Goal: Contribute content

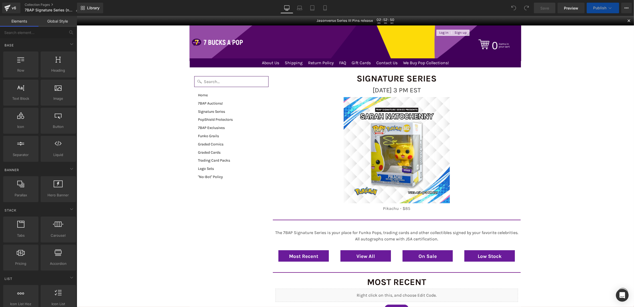
click at [530, 116] on div "Close dialog Want exclusive deals and new product drops? Sign me up No Thanks S…" at bounding box center [354, 161] width 557 height 291
click at [372, 89] on span "[DATE] 3 PM EST" at bounding box center [396, 90] width 48 height 8
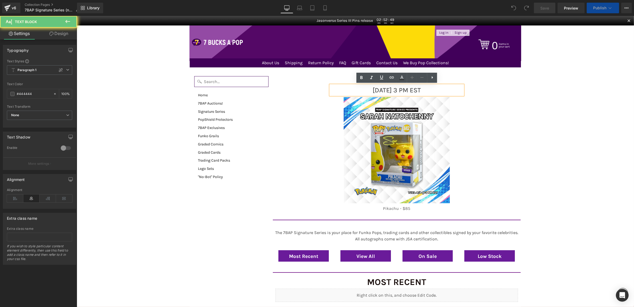
click at [372, 89] on span "[DATE] 3 PM EST" at bounding box center [396, 90] width 48 height 8
drag, startPoint x: 370, startPoint y: 89, endPoint x: 340, endPoint y: 88, distance: 29.7
click at [340, 88] on p "[DATE] 3 PM EST" at bounding box center [396, 90] width 133 height 10
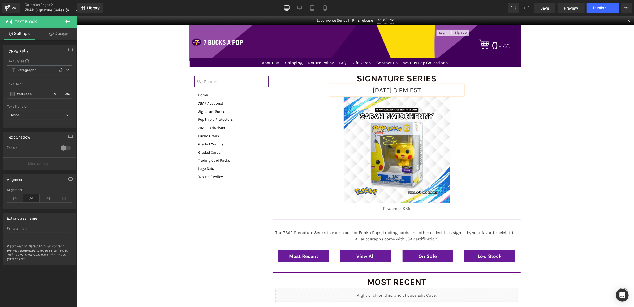
click at [407, 92] on span "[DATE] 3 PM EST" at bounding box center [396, 90] width 48 height 8
click at [410, 92] on span "[DATE] 3 PM EST" at bounding box center [396, 90] width 48 height 8
click at [375, 206] on div "Pikachu - $85 Text Block" at bounding box center [396, 208] width 133 height 6
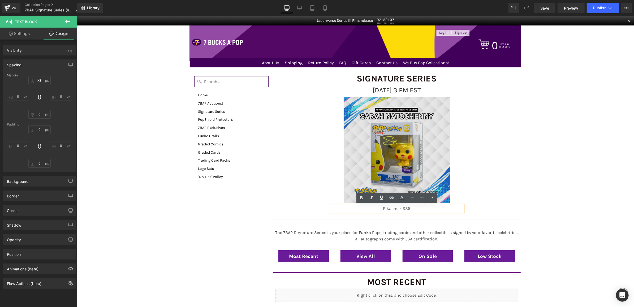
click at [359, 131] on img at bounding box center [397, 150] width 106 height 106
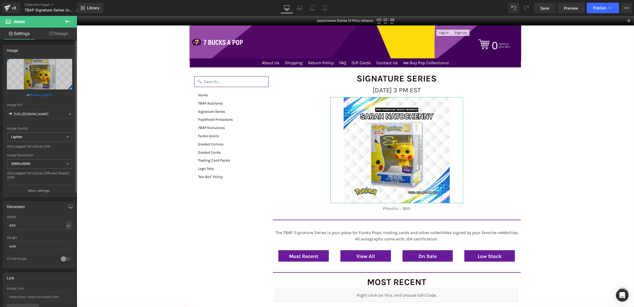
click at [34, 93] on link "Browse gallery" at bounding box center [41, 94] width 23 height 9
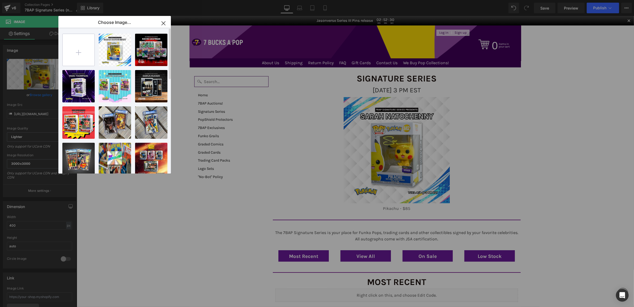
type input "C:\fakepath\9_13_SS_Web.png"
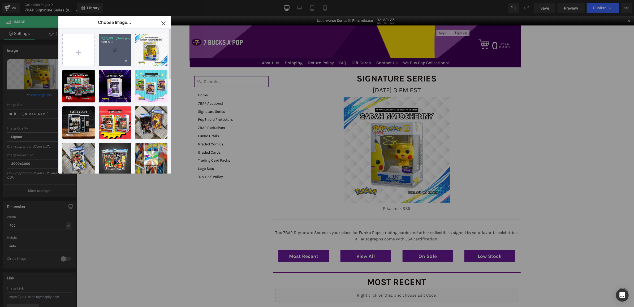
click at [110, 48] on div "9_13_SS..._Web.png 1.60 MB" at bounding box center [115, 50] width 32 height 32
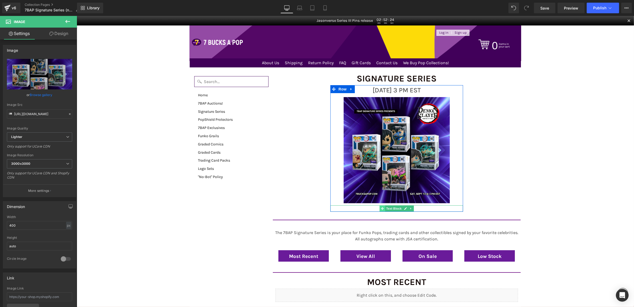
click at [382, 209] on icon at bounding box center [382, 208] width 3 height 3
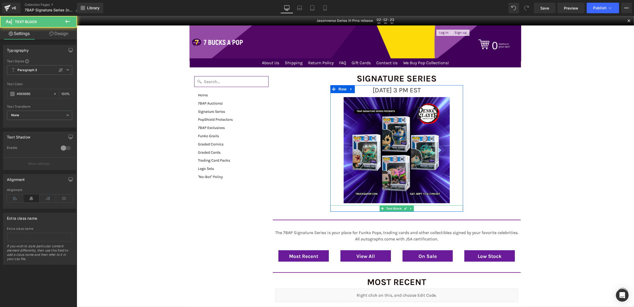
click at [361, 206] on p "Pikachu - $85" at bounding box center [396, 208] width 133 height 6
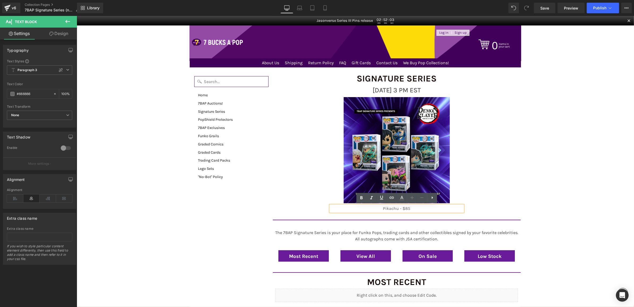
click at [379, 211] on p "Pikachu - $85" at bounding box center [396, 208] width 133 height 6
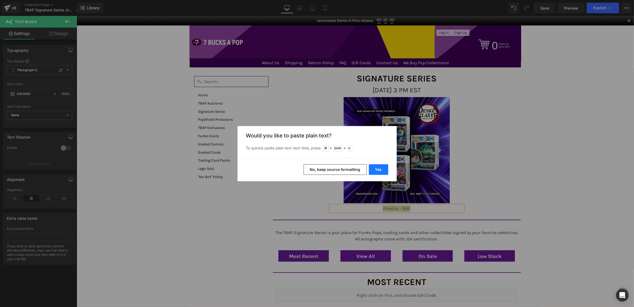
click at [379, 168] on button "Yes" at bounding box center [378, 169] width 19 height 11
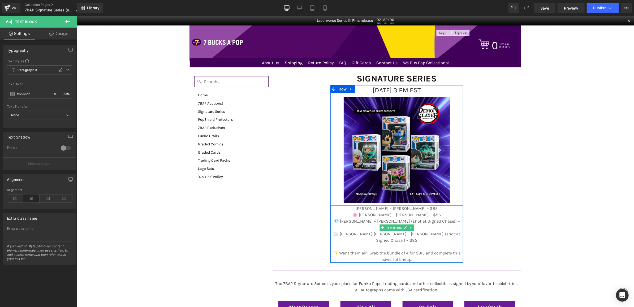
click at [366, 214] on p "🌸 [PERSON_NAME] – [PERSON_NAME] – $85" at bounding box center [396, 215] width 133 height 6
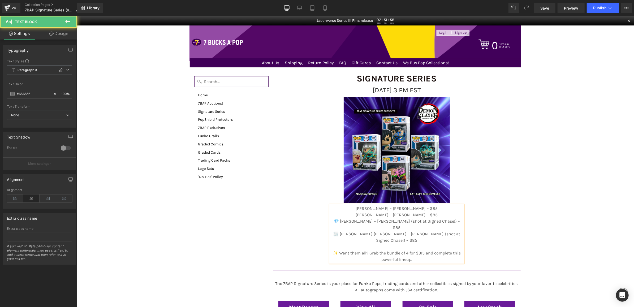
click at [346, 221] on p "💎 [PERSON_NAME] – [PERSON_NAME] (shot at Signed Chase!) – $85" at bounding box center [396, 224] width 133 height 13
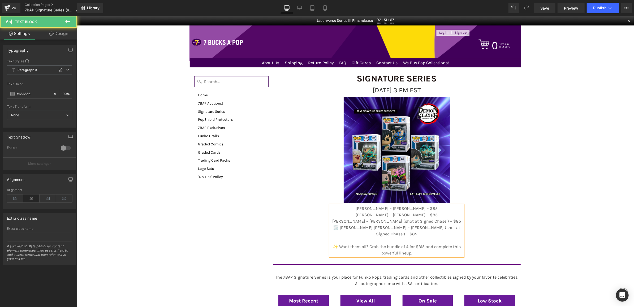
click at [341, 227] on p "🌫️ [PERSON_NAME] [PERSON_NAME] – [PERSON_NAME] (shot at Signed Chase!) – $85" at bounding box center [396, 230] width 133 height 13
drag, startPoint x: 387, startPoint y: 239, endPoint x: 337, endPoint y: 231, distance: 51.2
click at [337, 231] on div "[PERSON_NAME] – [PERSON_NAME] – $85 [PERSON_NAME] – [PERSON_NAME] – $85 [PERSON…" at bounding box center [396, 230] width 133 height 51
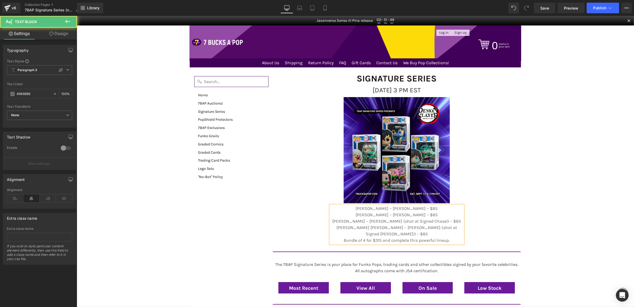
drag, startPoint x: 382, startPoint y: 234, endPoint x: 450, endPoint y: 234, distance: 67.7
click at [450, 237] on p "Bundle of 4 for $315 and complete this powerful lineup." at bounding box center [396, 240] width 133 height 6
drag, startPoint x: 450, startPoint y: 234, endPoint x: 384, endPoint y: 234, distance: 66.1
click at [384, 237] on p "Bundle of 4 for $315 and complete this powerful lineup." at bounding box center [396, 240] width 133 height 6
click at [446, 229] on p "[PERSON_NAME] [PERSON_NAME] – [PERSON_NAME] (shot at Signed [PERSON_NAME]!) – $…" at bounding box center [396, 230] width 133 height 13
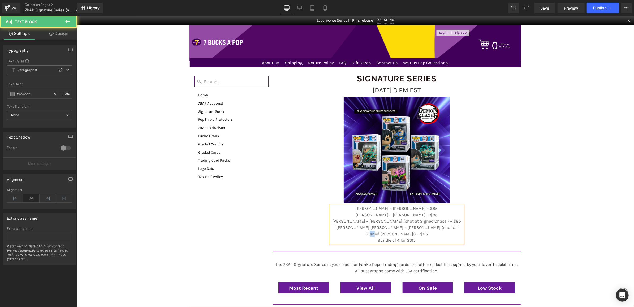
copy p "–"
drag, startPoint x: 406, startPoint y: 234, endPoint x: 402, endPoint y: 234, distance: 4.2
click at [402, 238] on span "Bundle of 4 for $315" at bounding box center [396, 240] width 38 height 5
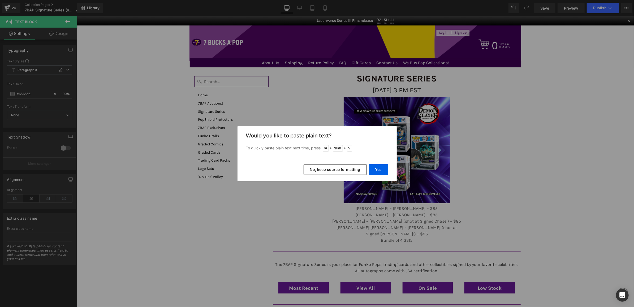
click at [382, 181] on div "Yes No, keep source formatting" at bounding box center [317, 169] width 159 height 23
click at [381, 168] on button "Yes" at bounding box center [378, 169] width 19 height 11
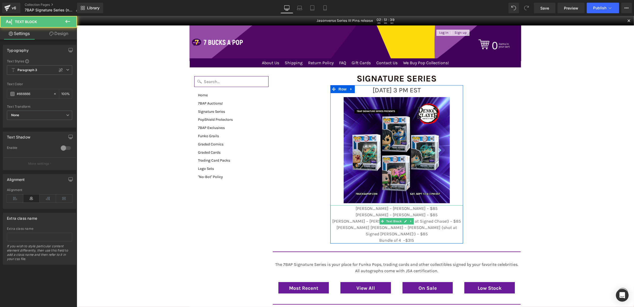
click at [404, 238] on span "Bundle of 4 –$315" at bounding box center [396, 240] width 35 height 5
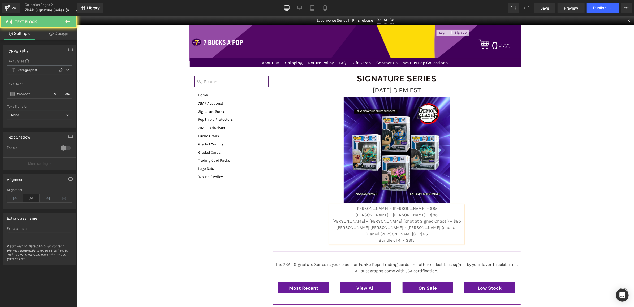
click at [402, 238] on span "Bundle of 4 – $315" at bounding box center [397, 240] width 36 height 5
click at [440, 237] on p "Bundle of 4 – $315" at bounding box center [396, 240] width 133 height 6
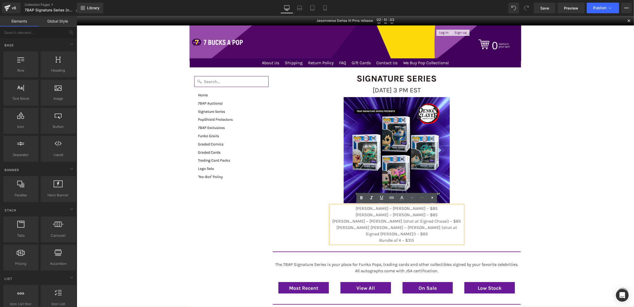
click at [545, 7] on span "Save" at bounding box center [544, 8] width 9 height 6
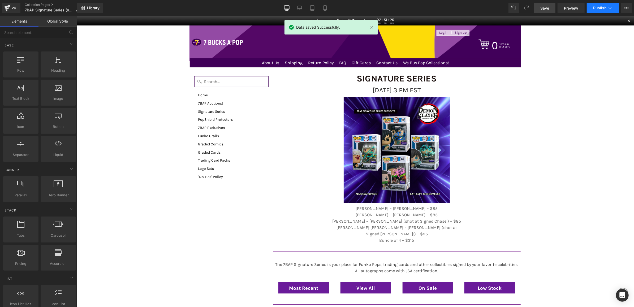
click at [593, 6] on button "Publish" at bounding box center [603, 8] width 32 height 11
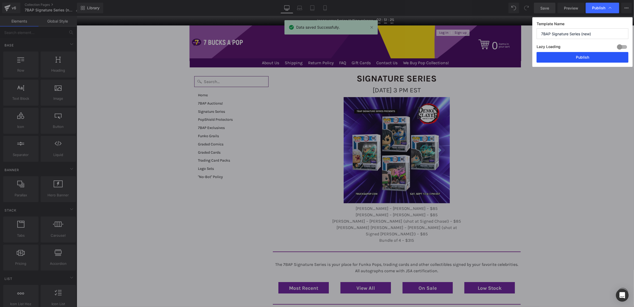
drag, startPoint x: 590, startPoint y: 54, endPoint x: 437, endPoint y: 32, distance: 153.7
click at [590, 54] on button "Publish" at bounding box center [583, 57] width 92 height 11
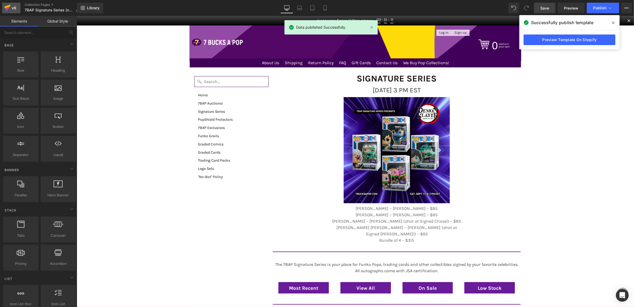
click at [11, 8] on div "v6" at bounding box center [14, 8] width 7 height 7
